Goal: Task Accomplishment & Management: Manage account settings

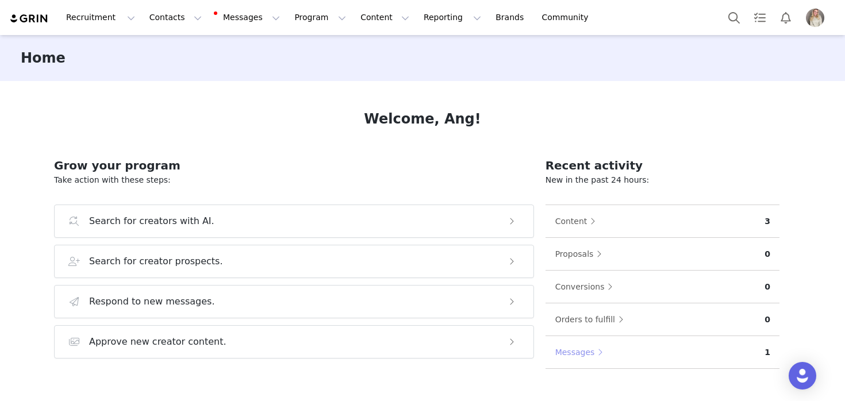
click at [566, 351] on button "Messages" at bounding box center [582, 352] width 55 height 18
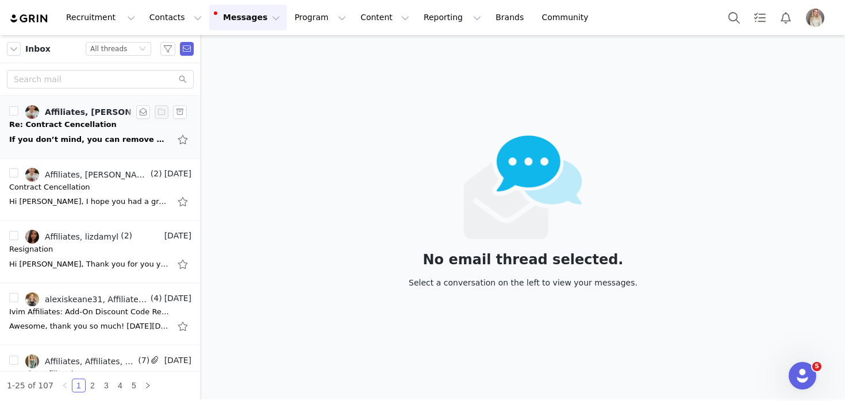
click at [93, 135] on div "If you don’t mind, you can remove me now since there are no obligations to fulf…" at bounding box center [89, 140] width 161 height 12
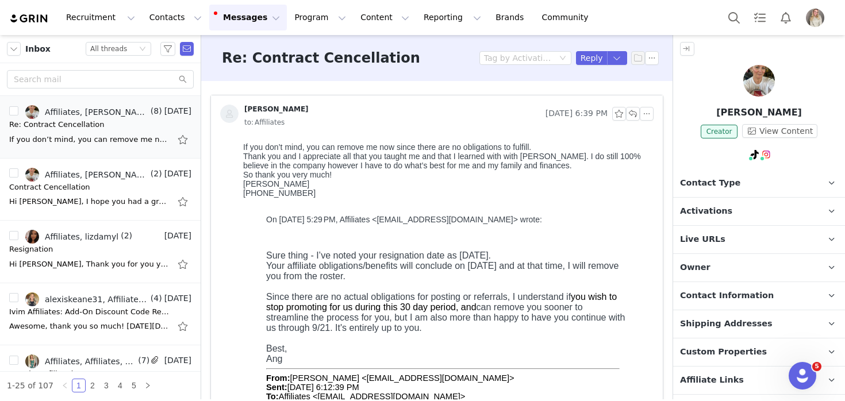
click at [649, 114] on div "[PERSON_NAME] [DATE] 6:39 PM to: Affiliates" at bounding box center [437, 116] width 452 height 43
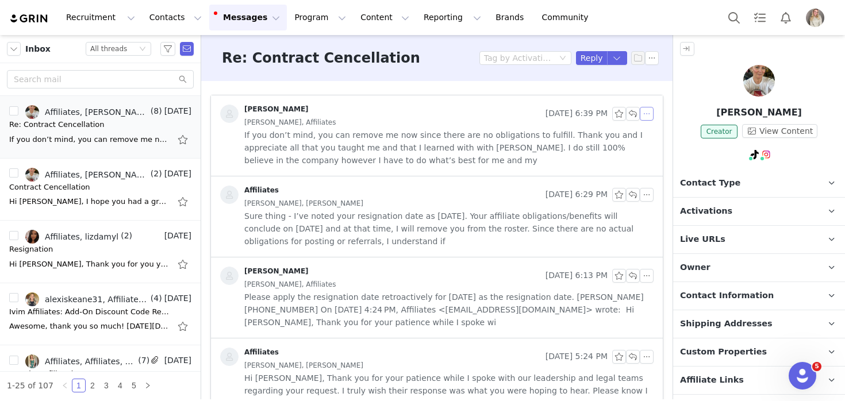
click at [644, 113] on button "button" at bounding box center [647, 114] width 14 height 14
click at [454, 131] on span "If you don’t mind, you can remove me now since there are no obligations to fulf…" at bounding box center [448, 148] width 409 height 38
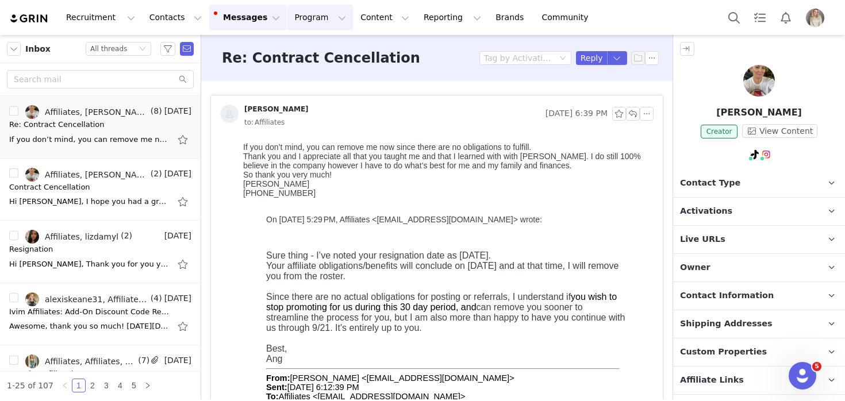
click at [314, 17] on button "Program Program" at bounding box center [321, 18] width 66 height 26
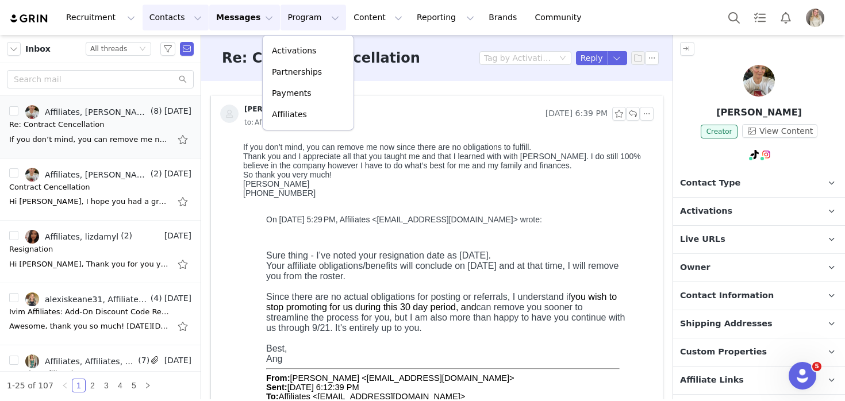
click at [168, 13] on button "Contacts Contacts" at bounding box center [176, 18] width 66 height 26
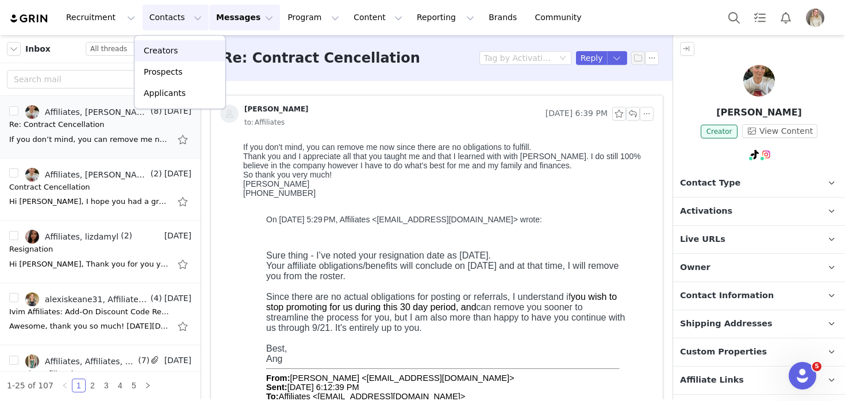
click at [191, 46] on div "Creators" at bounding box center [179, 51] width 77 height 12
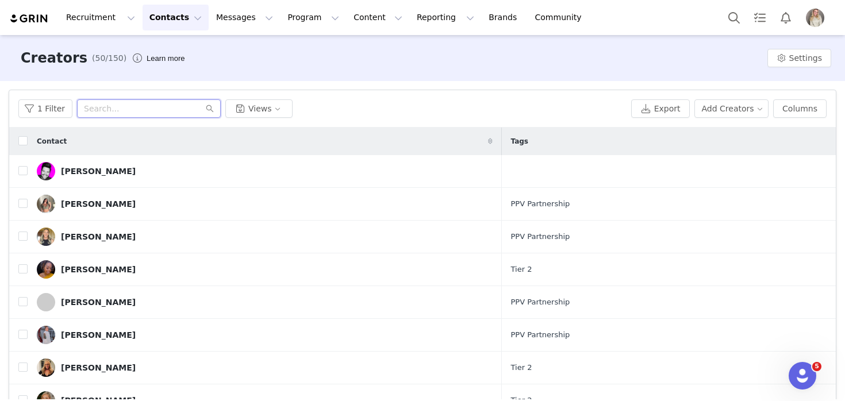
click at [114, 109] on input "text" at bounding box center [149, 108] width 144 height 18
type input "g"
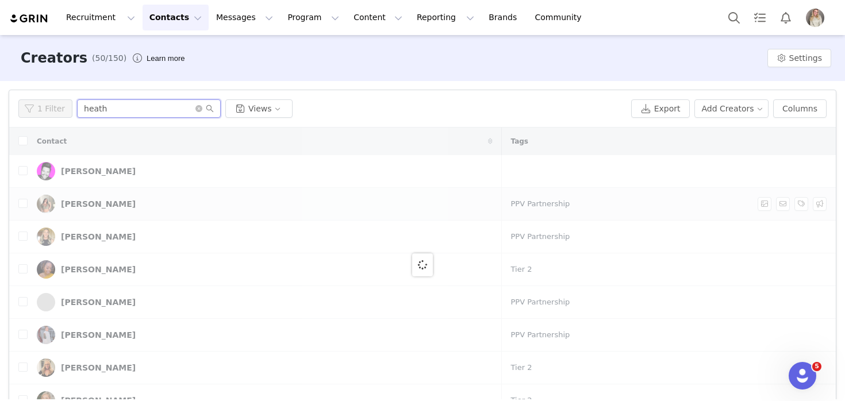
type input "g"
click at [109, 112] on input "g" at bounding box center [149, 108] width 144 height 18
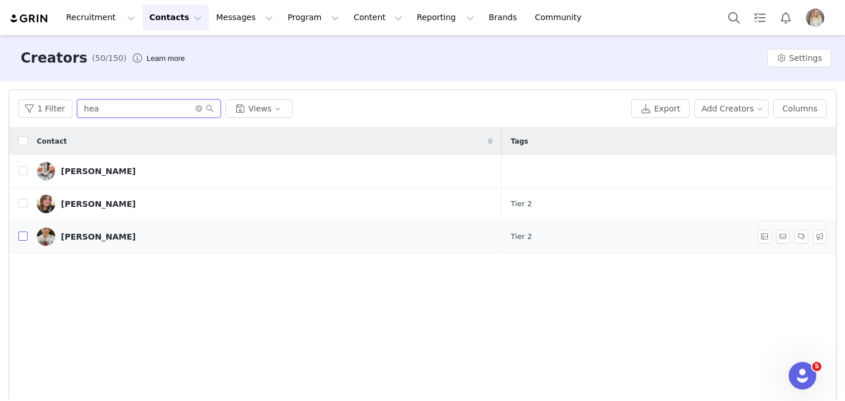
type input "hea"
click at [26, 236] on input "checkbox" at bounding box center [22, 236] width 9 height 9
checkbox input "true"
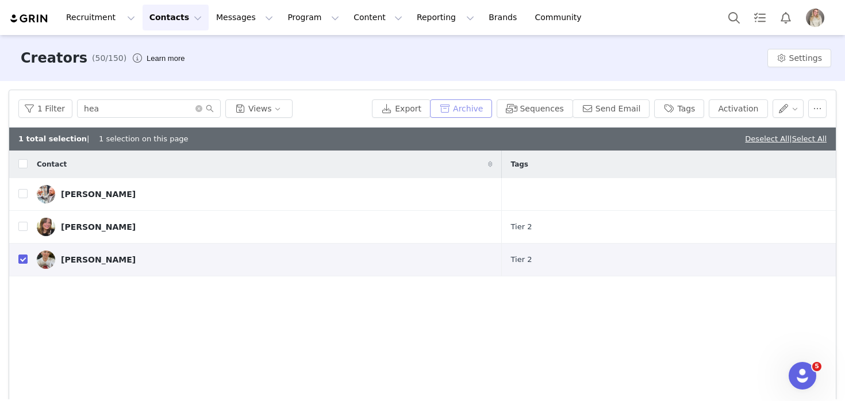
click at [463, 104] on button "Archive" at bounding box center [461, 108] width 62 height 18
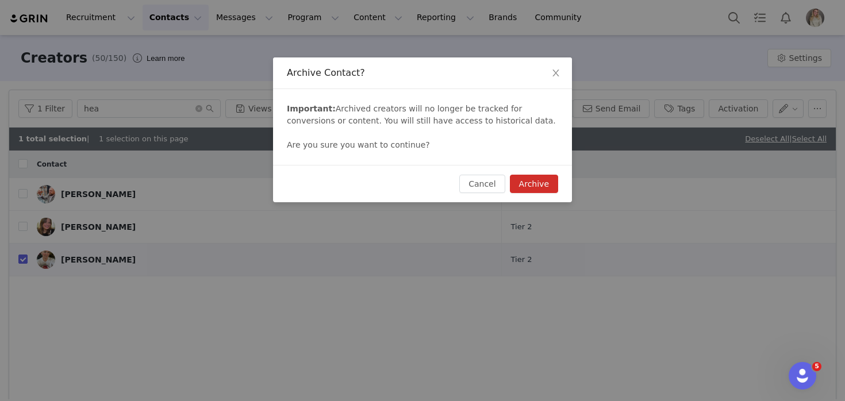
click at [546, 185] on button "Archive" at bounding box center [534, 184] width 48 height 18
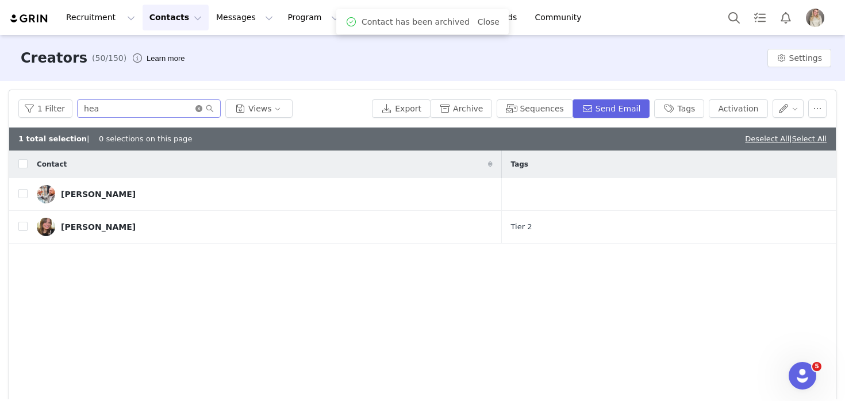
click at [196, 112] on span at bounding box center [205, 109] width 18 height 8
click at [189, 108] on input "hea" at bounding box center [149, 108] width 144 height 18
click at [196, 106] on icon "icon: close-circle" at bounding box center [199, 108] width 7 height 7
click at [183, 107] on input "text" at bounding box center [149, 108] width 144 height 18
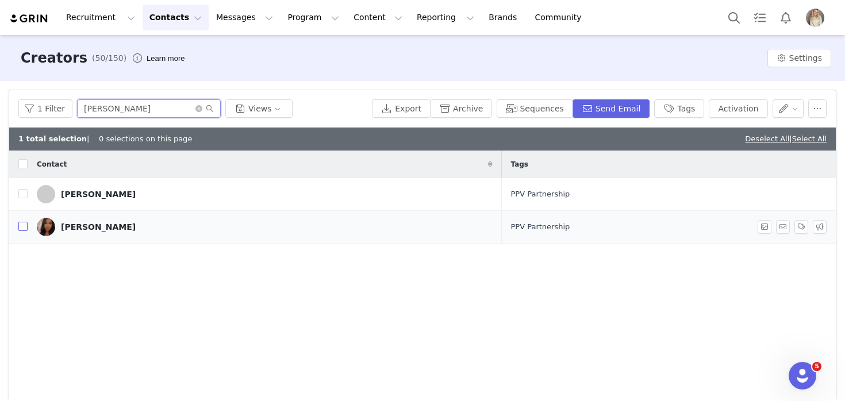
type input "[PERSON_NAME]"
click at [21, 227] on input "checkbox" at bounding box center [22, 226] width 9 height 9
checkbox input "true"
click at [459, 112] on button "Archive" at bounding box center [461, 108] width 62 height 18
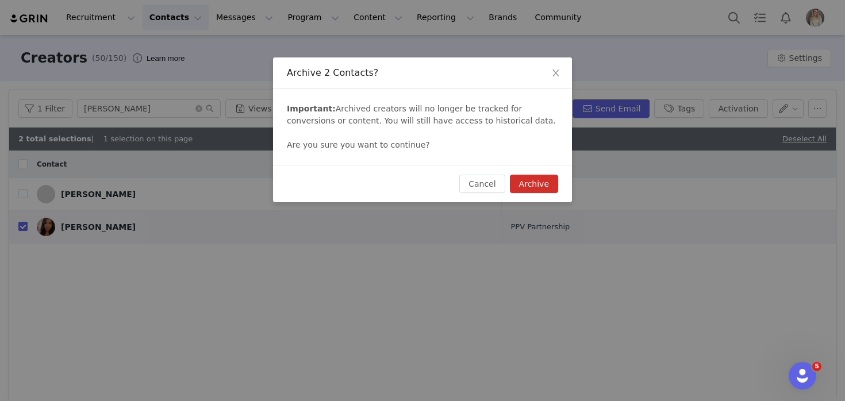
click at [537, 186] on button "Archive" at bounding box center [534, 184] width 48 height 18
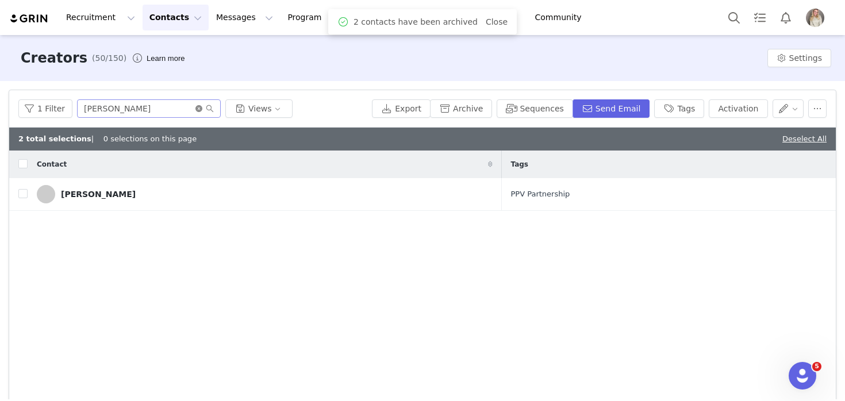
click at [196, 108] on icon "icon: close-circle" at bounding box center [199, 108] width 7 height 7
click at [120, 114] on input "text" at bounding box center [149, 108] width 144 height 18
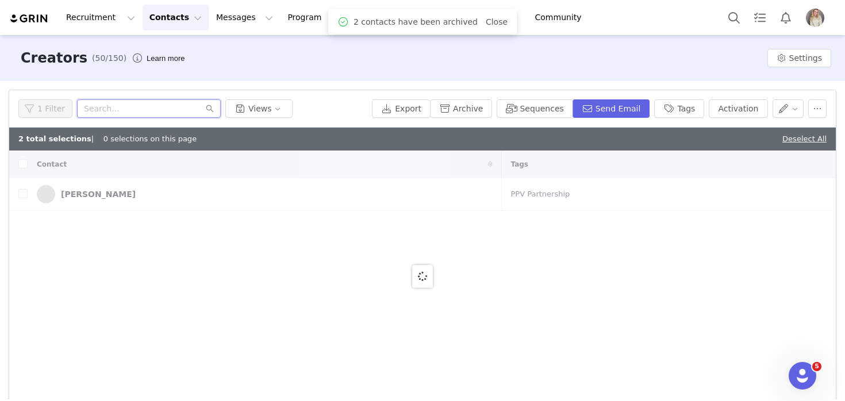
click at [136, 112] on input "text" at bounding box center [149, 108] width 144 height 18
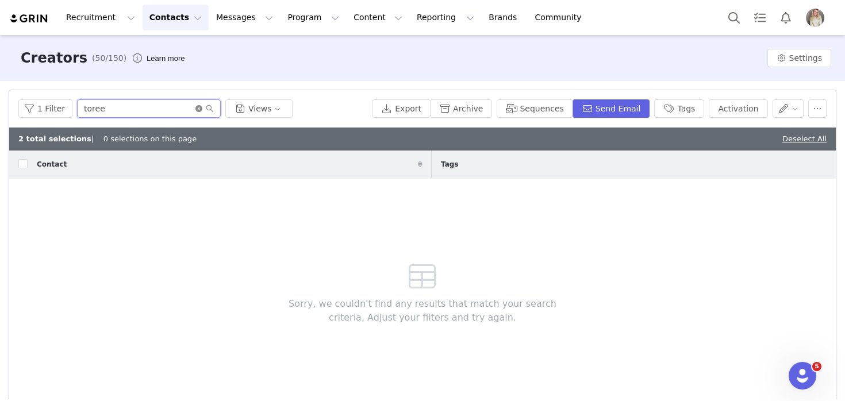
type input "toree"
click at [196, 107] on icon "icon: close-circle" at bounding box center [199, 108] width 7 height 7
click at [144, 108] on input "text" at bounding box center [149, 108] width 144 height 18
click at [45, 109] on div "1 Filter Views" at bounding box center [192, 108] width 349 height 18
